Goal: Task Accomplishment & Management: Manage account settings

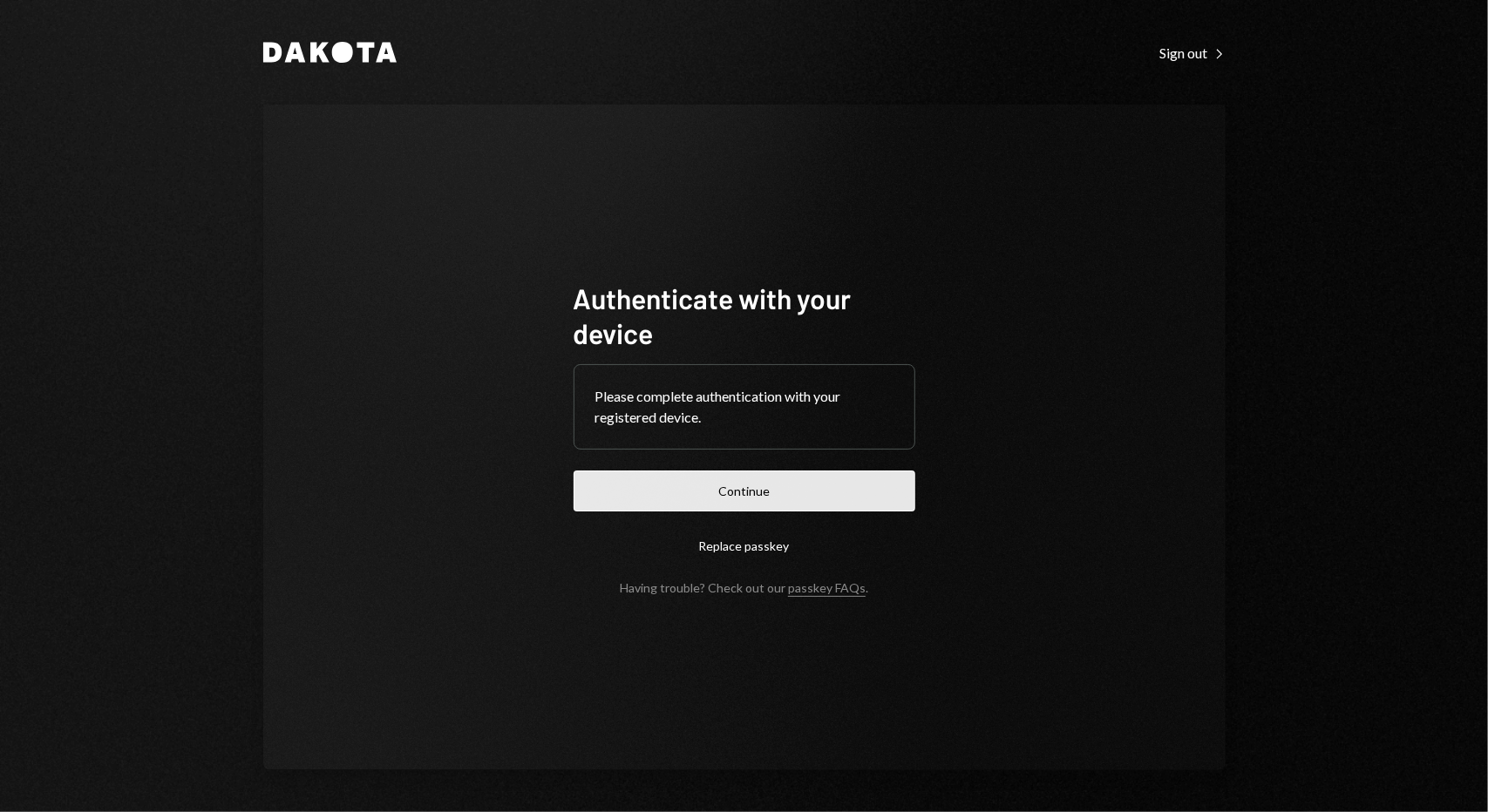
click at [645, 487] on button "Continue" at bounding box center [744, 491] width 342 height 41
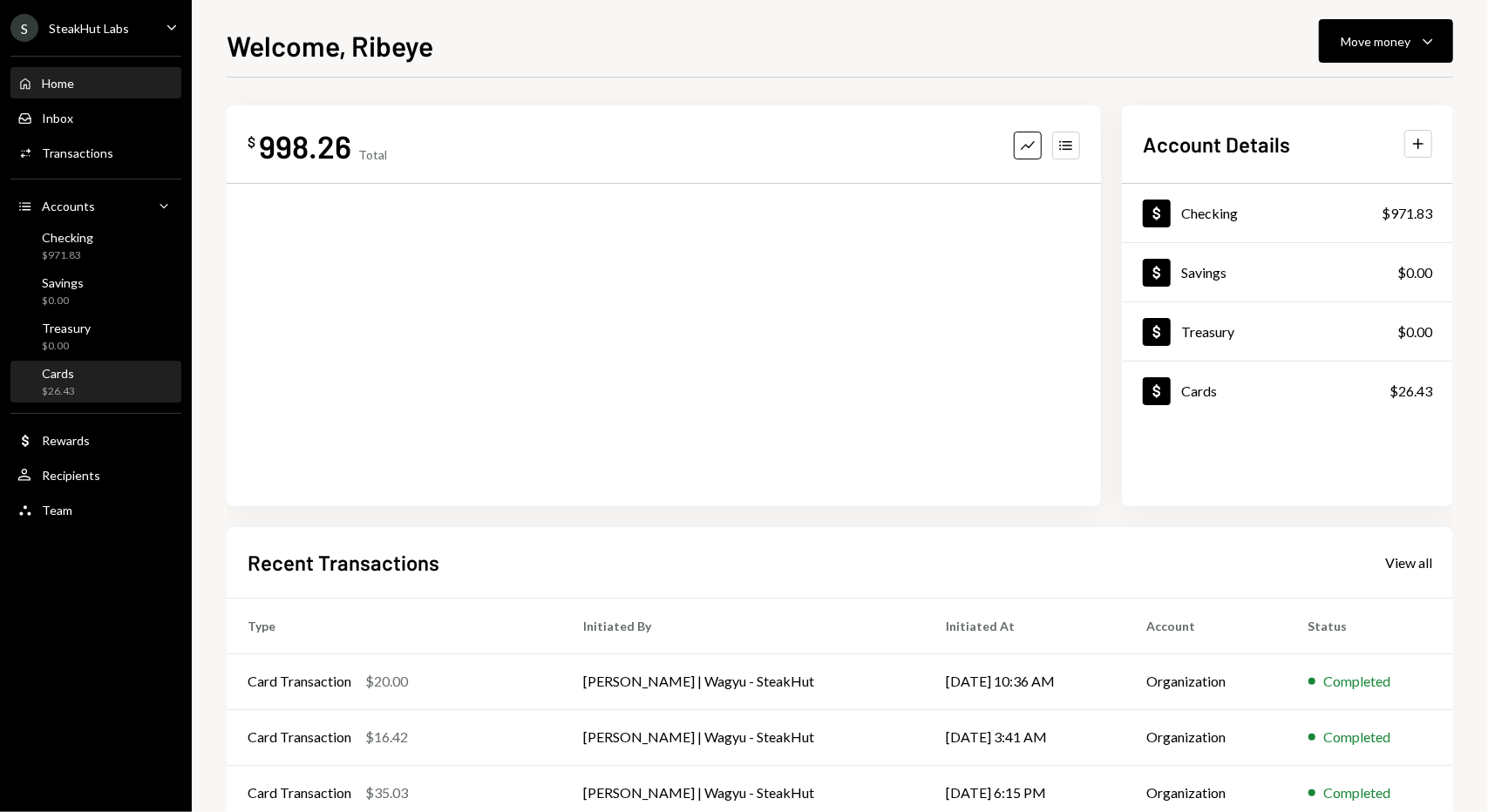
click at [121, 388] on div "Cards $26.43" at bounding box center [96, 383] width 157 height 33
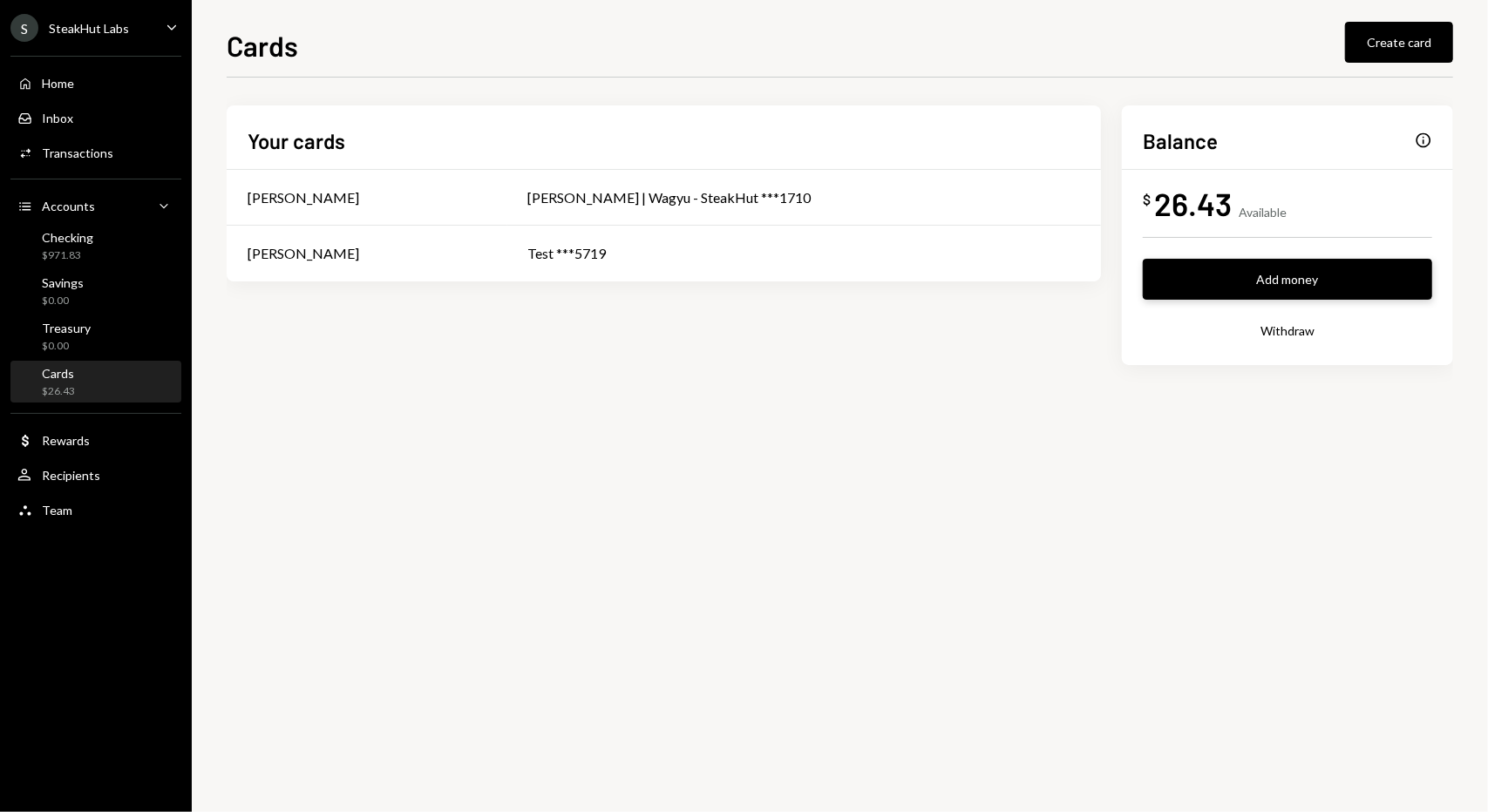
click at [1297, 286] on button "Add money" at bounding box center [1288, 279] width 290 height 41
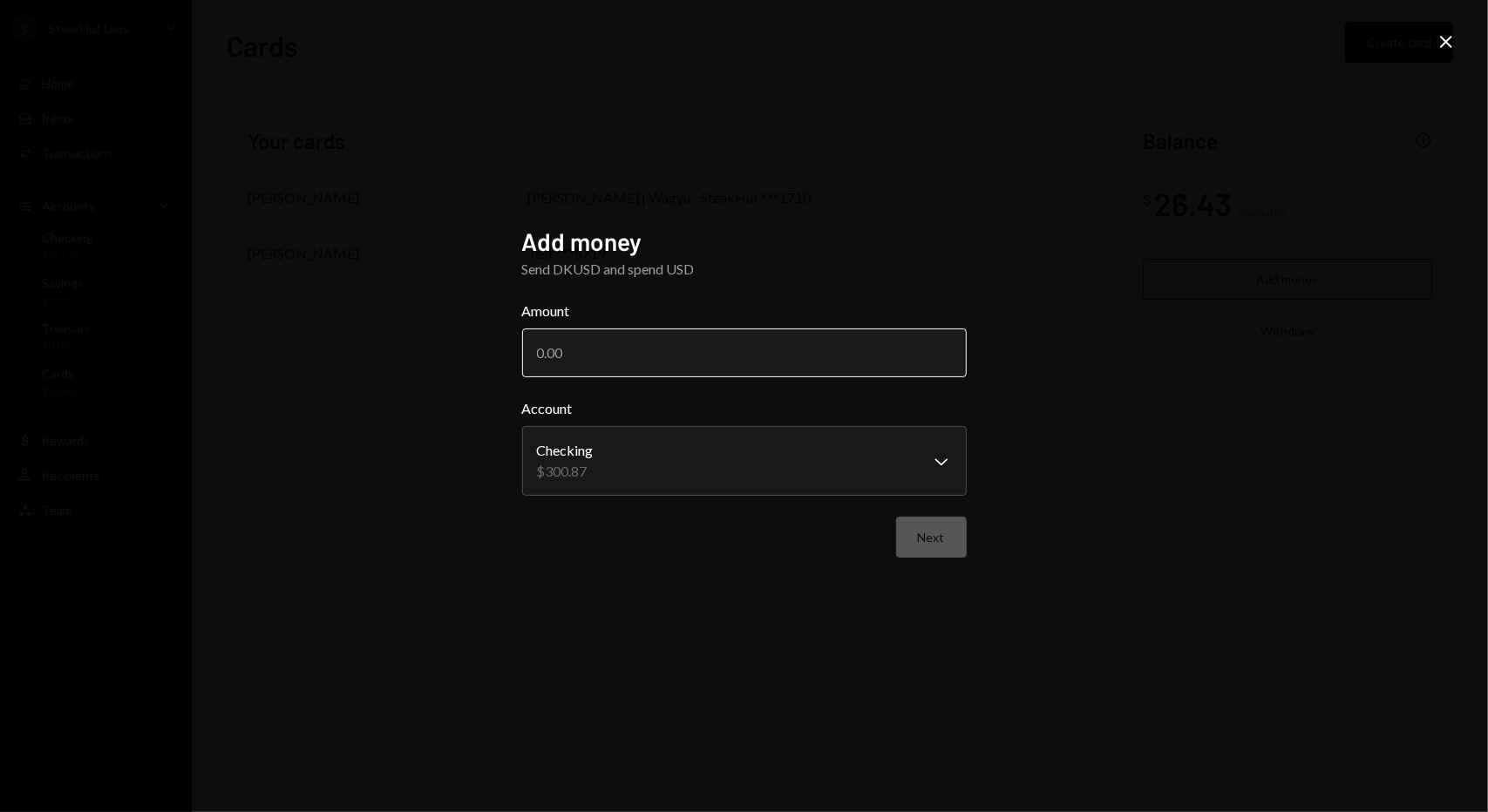
click at [782, 350] on input "Amount" at bounding box center [745, 352] width 445 height 49
type input "300"
click at [926, 537] on button "Next" at bounding box center [931, 537] width 70 height 41
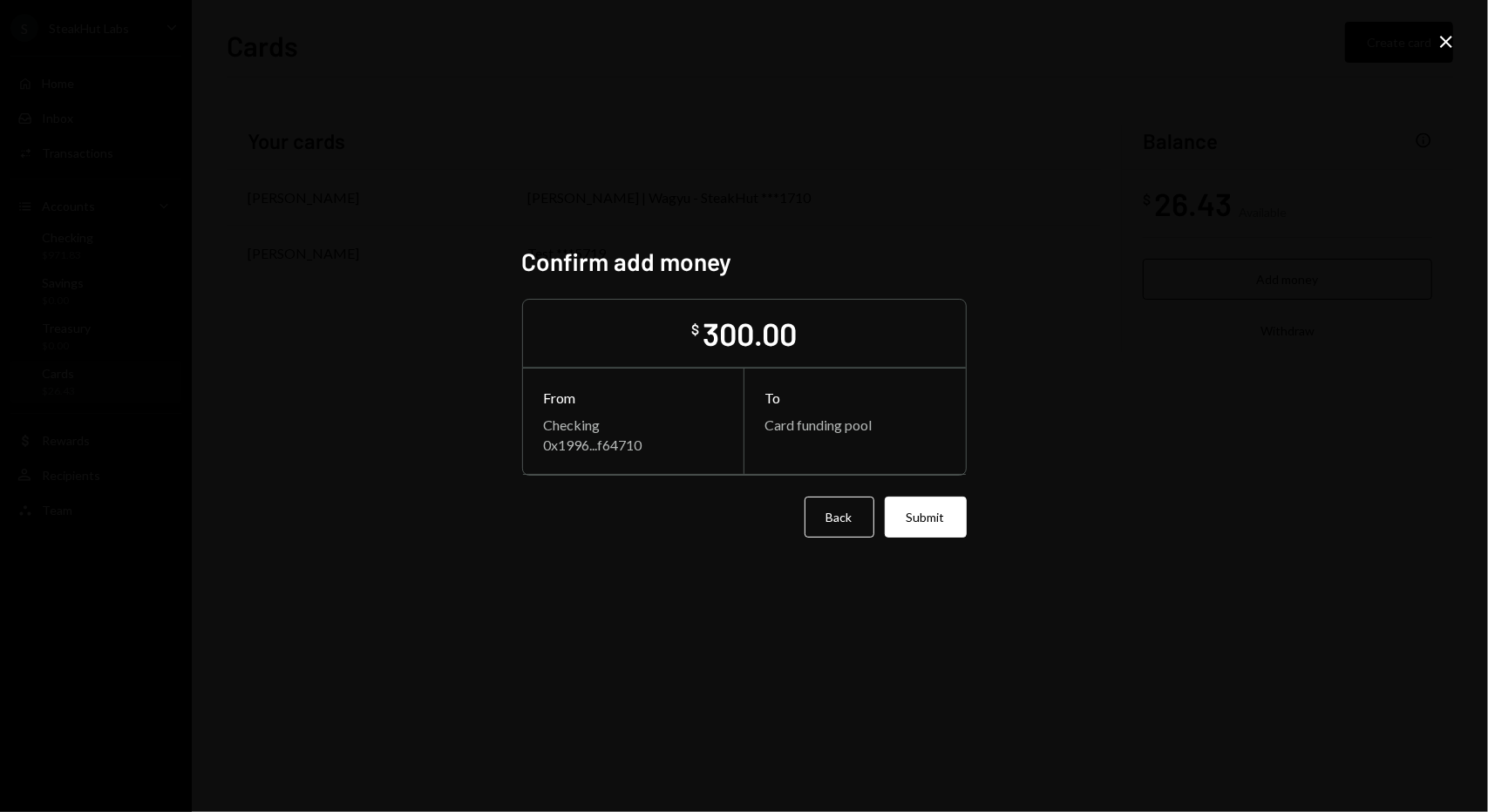
click at [896, 517] on button "Submit" at bounding box center [926, 517] width 82 height 41
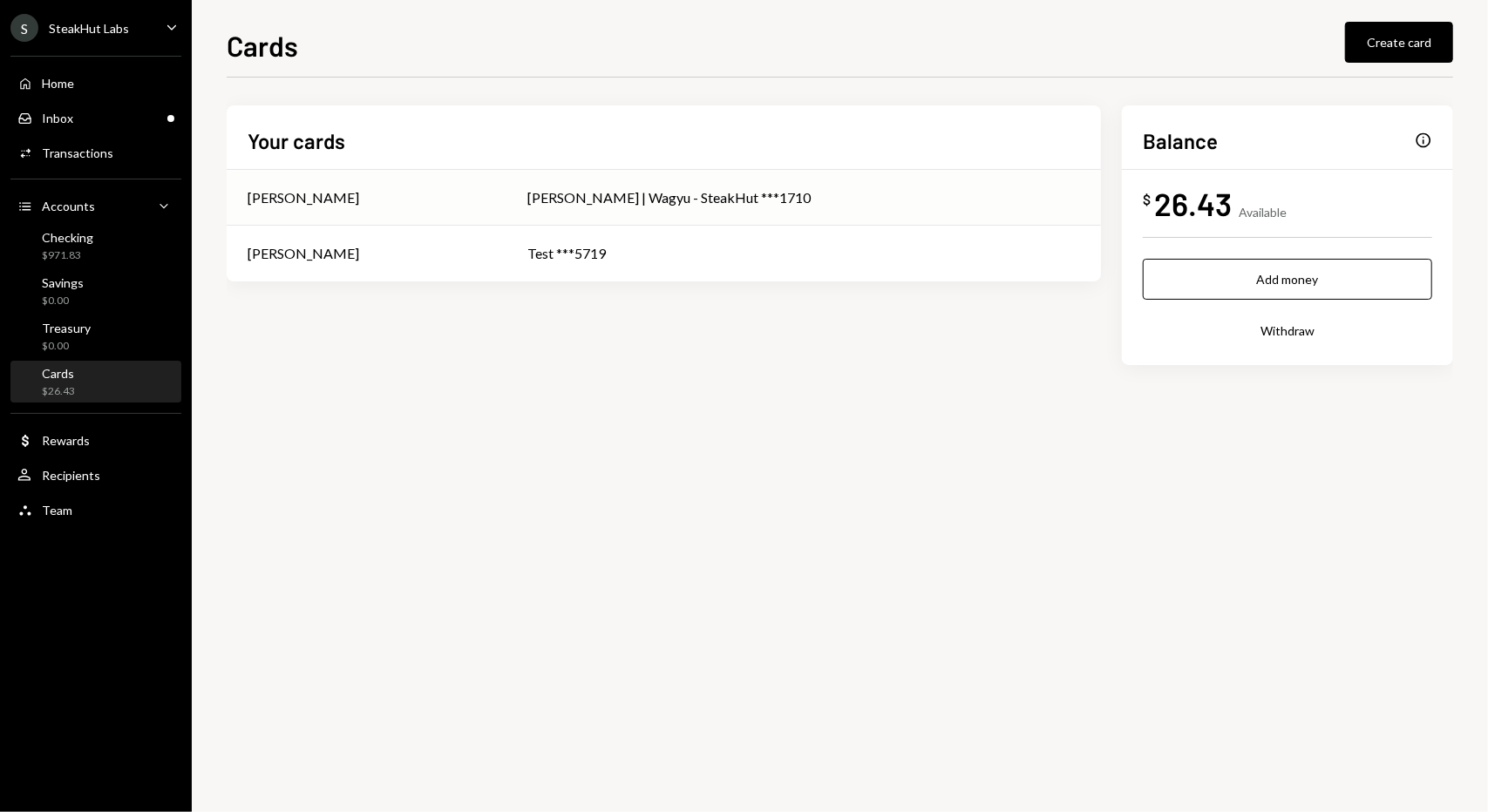
click at [626, 205] on div "[PERSON_NAME] | Wagyu - SteakHut ***1710" at bounding box center [804, 197] width 552 height 21
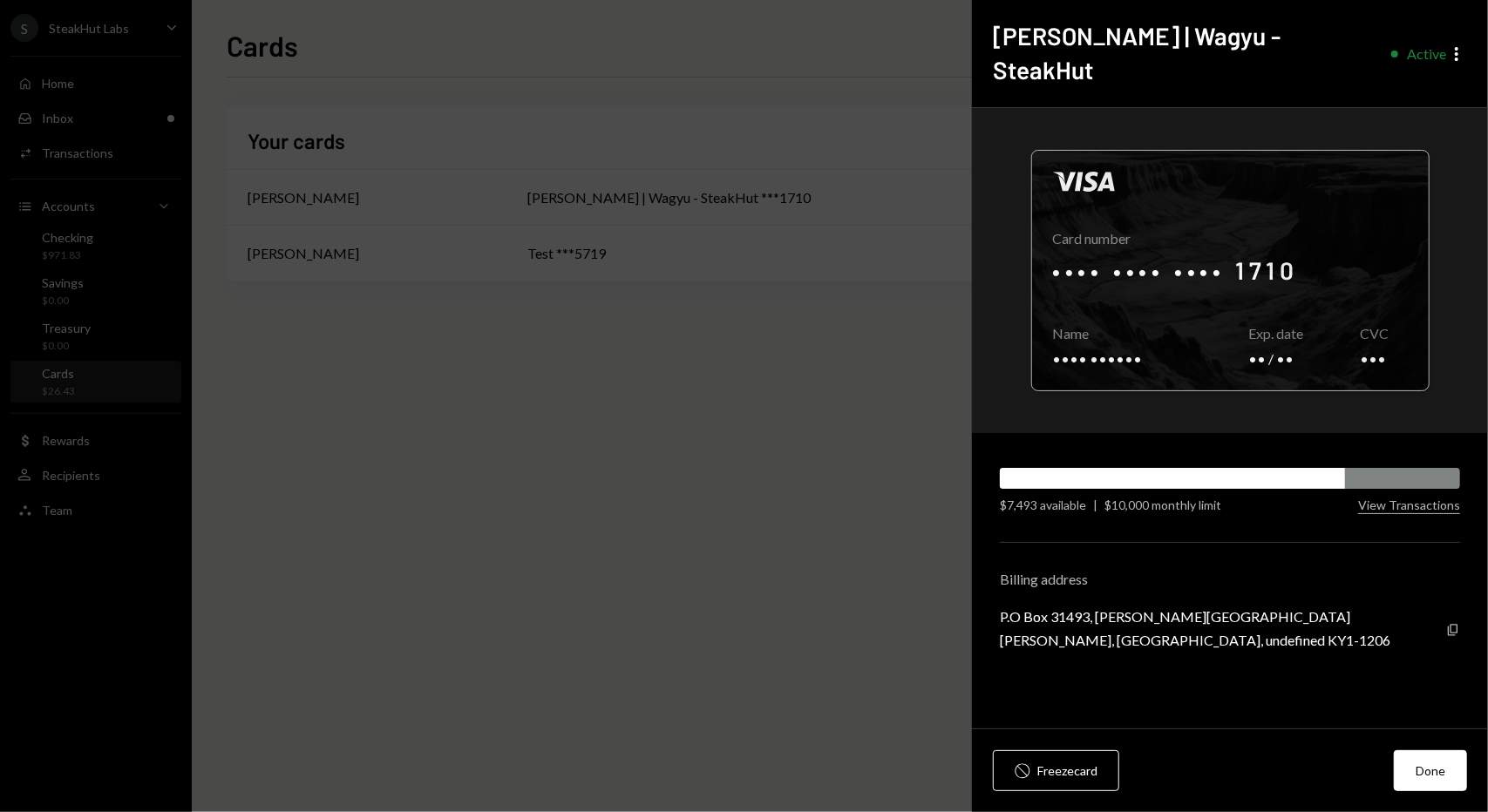
click at [1262, 260] on div at bounding box center [1230, 270] width 397 height 240
